Goal: Information Seeking & Learning: Compare options

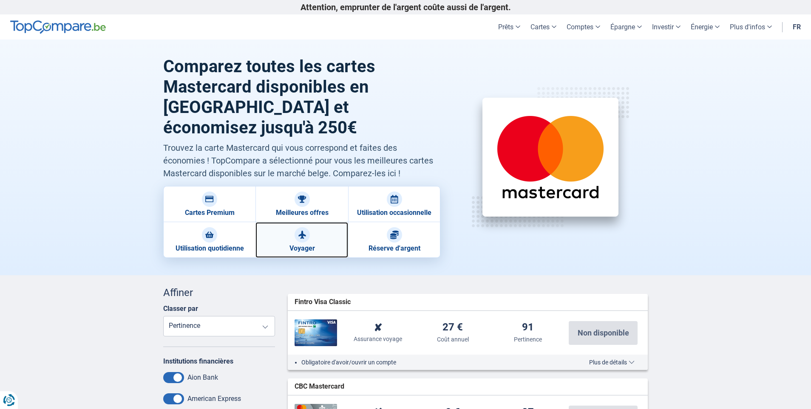
click at [300, 231] on img at bounding box center [302, 235] width 9 height 9
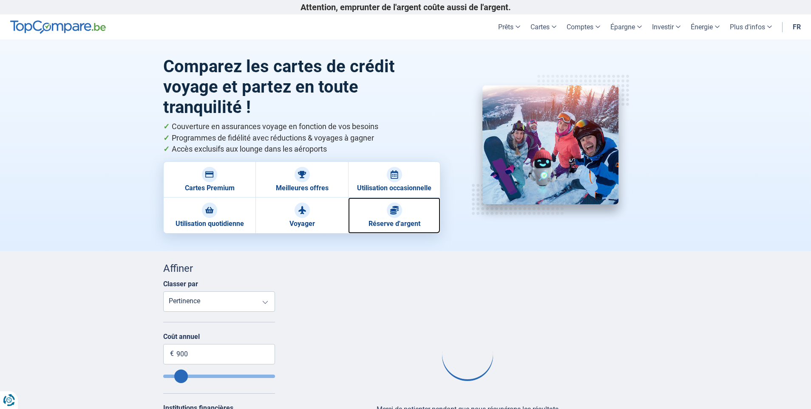
click at [386, 225] on link "Réserve d'argent" at bounding box center [394, 216] width 92 height 36
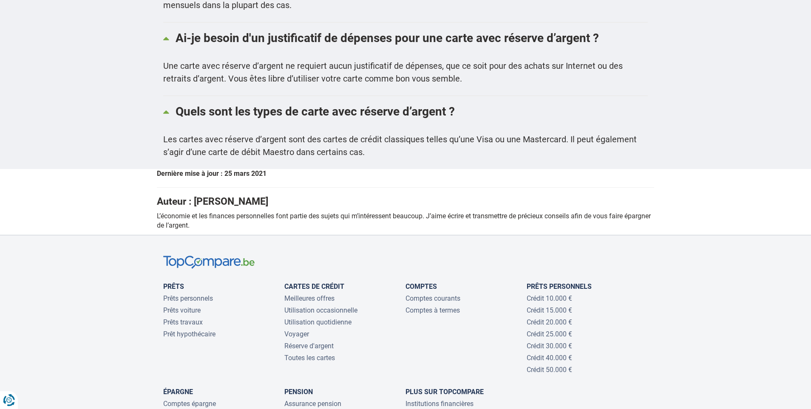
scroll to position [1640, 0]
